Goal: Navigation & Orientation: Find specific page/section

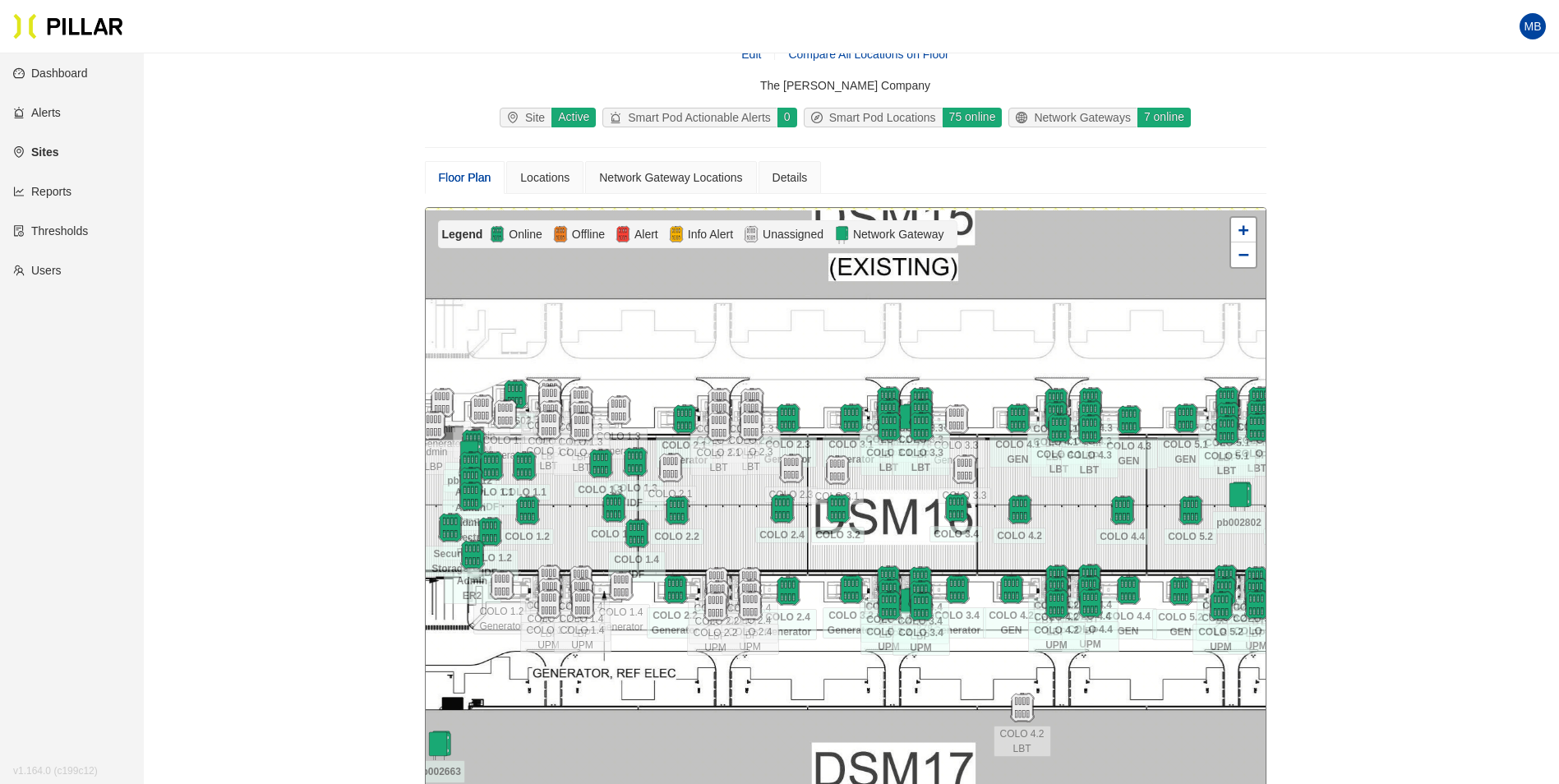
scroll to position [136, 0]
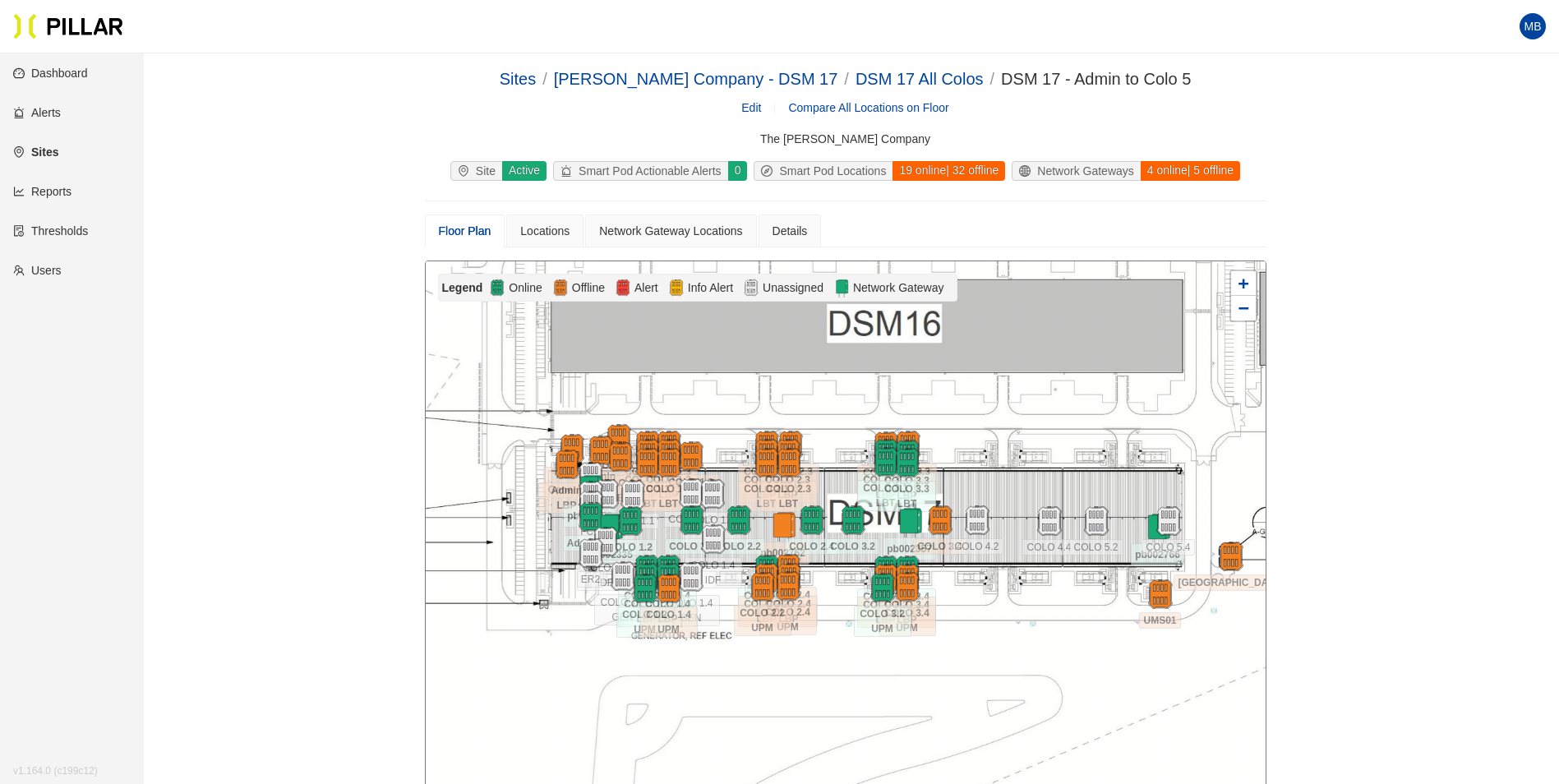
scroll to position [136, 0]
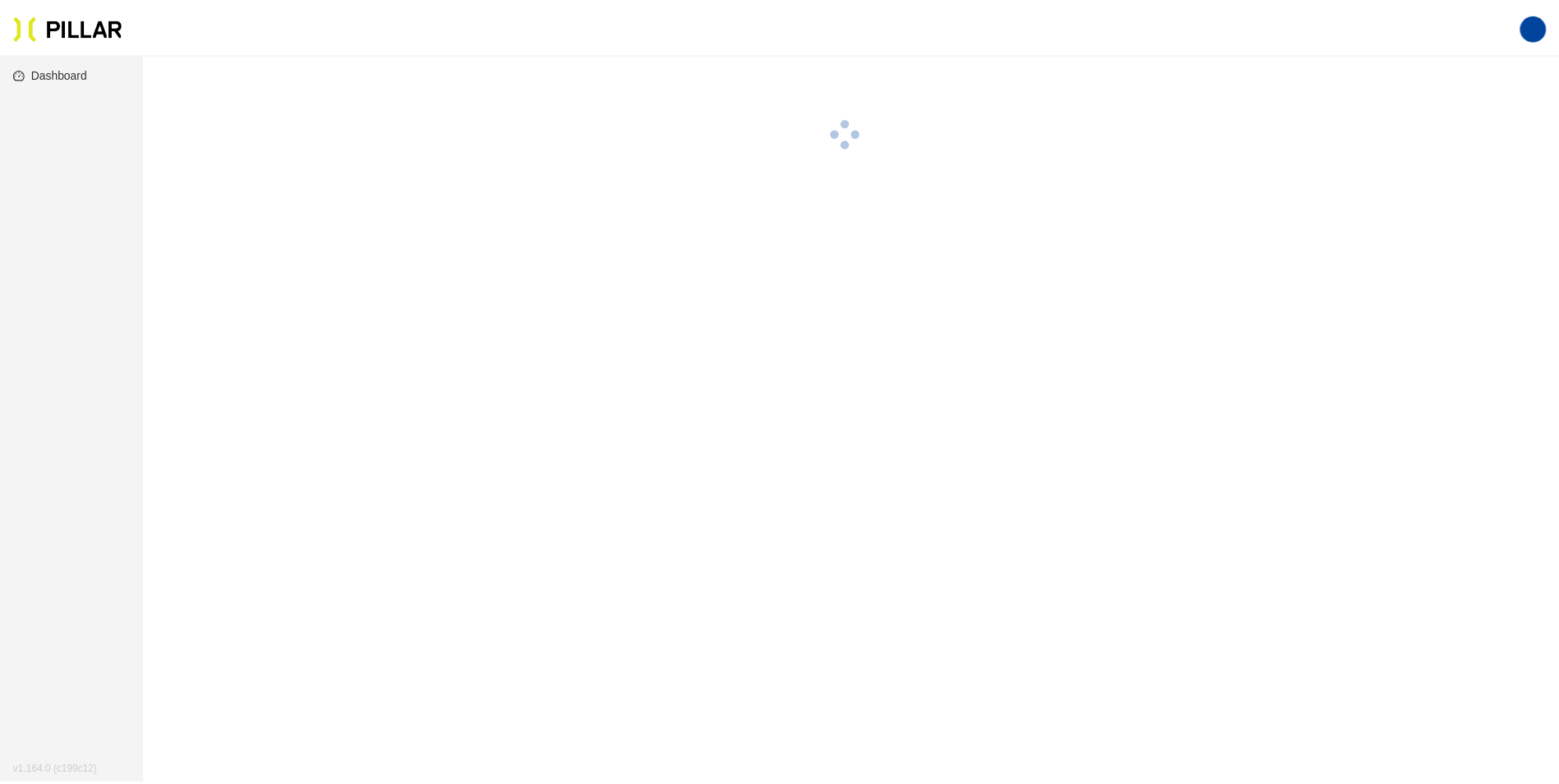
scroll to position [53, 0]
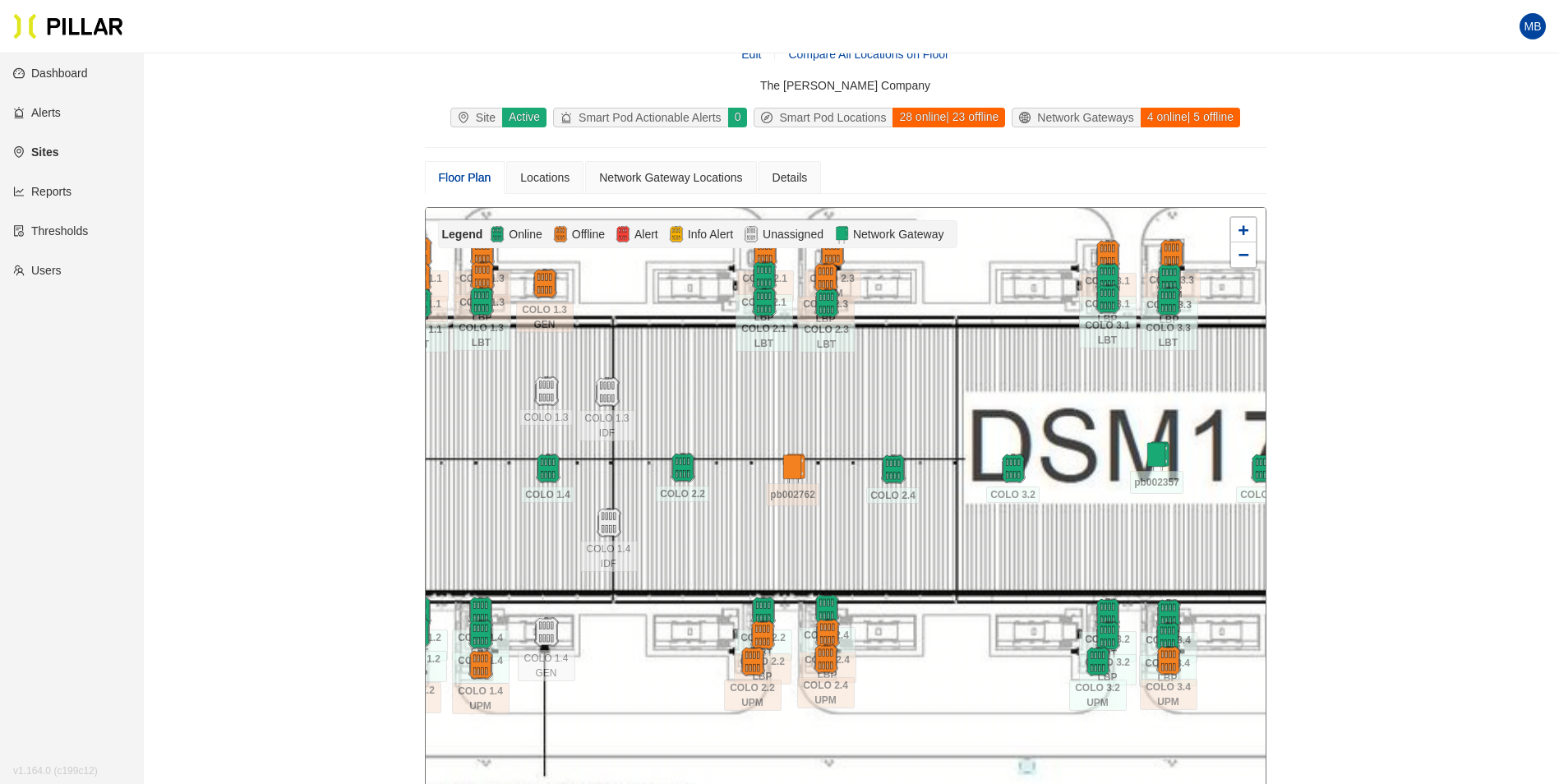
drag, startPoint x: 895, startPoint y: 464, endPoint x: 768, endPoint y: 412, distance: 137.2
click at [768, 412] on div at bounding box center [846, 500] width 840 height 587
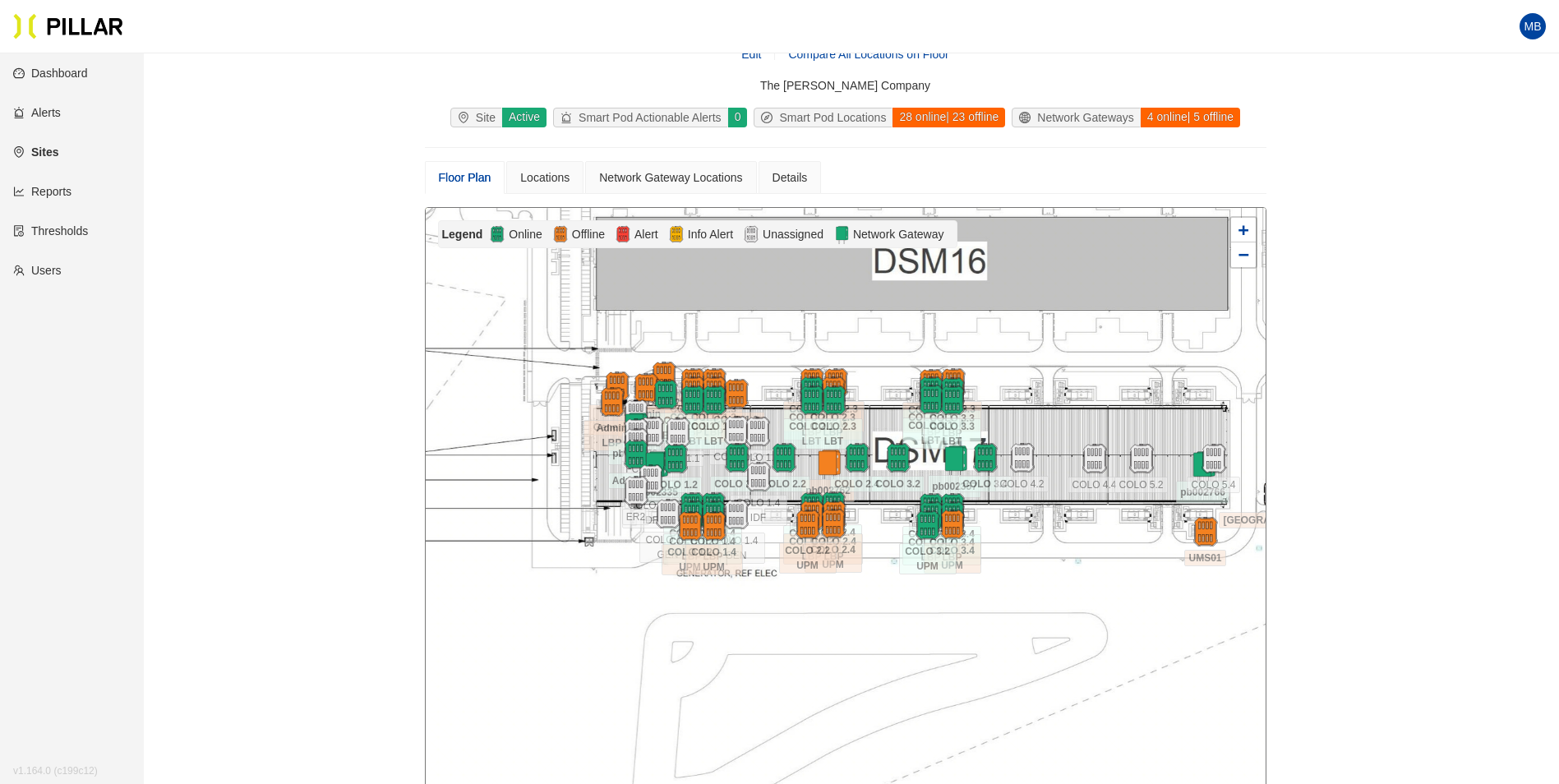
drag, startPoint x: 1104, startPoint y: 501, endPoint x: 1080, endPoint y: 516, distance: 28.3
click at [1080, 516] on div at bounding box center [846, 500] width 840 height 587
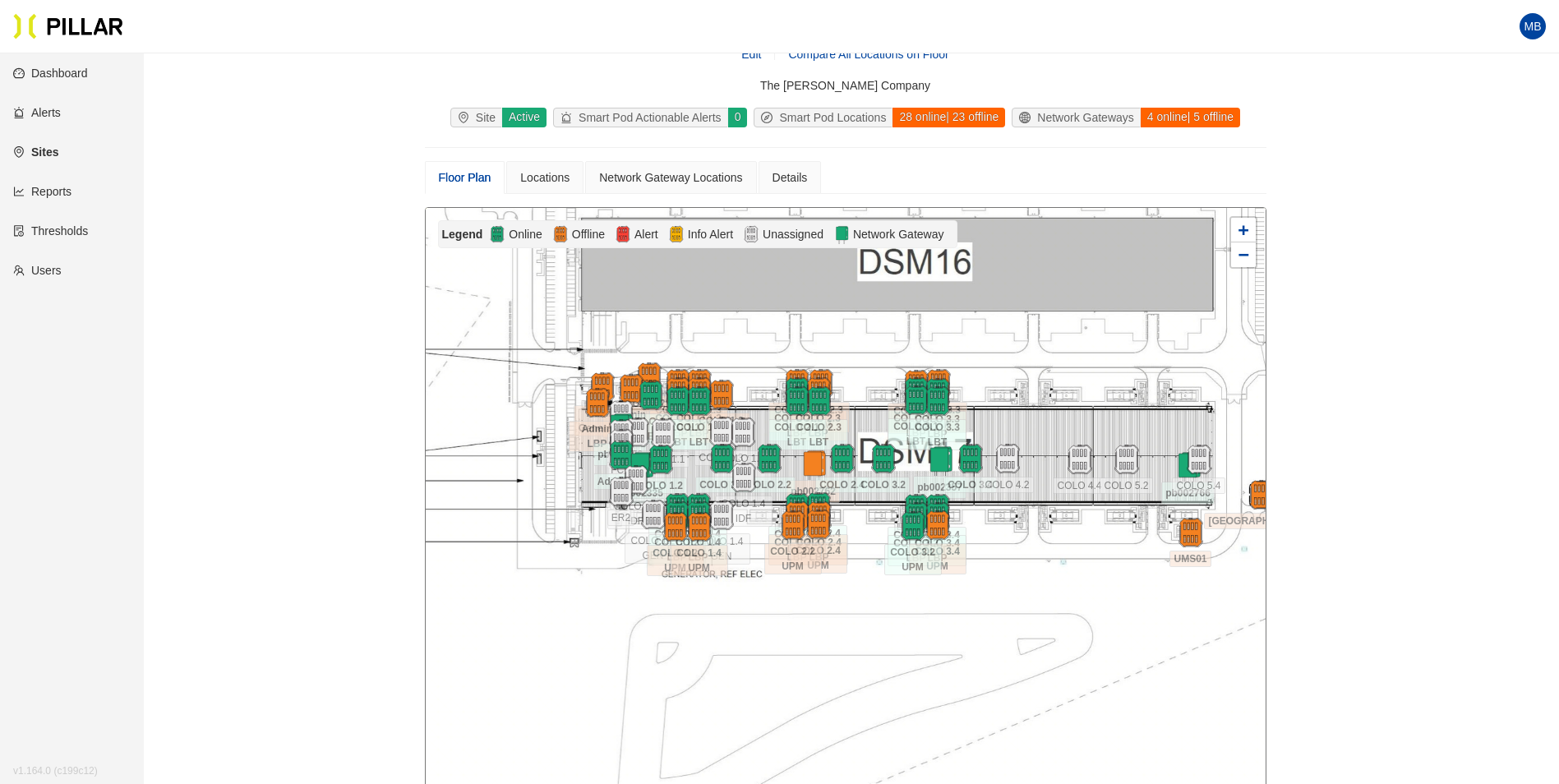
drag, startPoint x: 1083, startPoint y: 528, endPoint x: 1068, endPoint y: 529, distance: 15.0
click at [1068, 529] on div at bounding box center [846, 500] width 840 height 587
